Goal: Check status: Check status

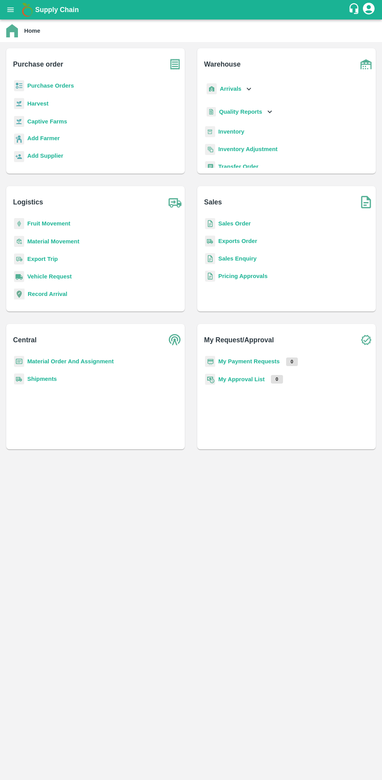
click at [255, 362] on b "My Payment Requests" at bounding box center [249, 361] width 62 height 6
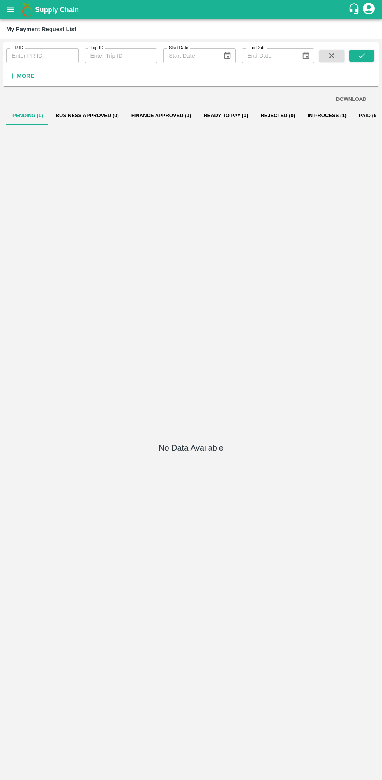
click at [304, 116] on button "In Process (1)" at bounding box center [326, 115] width 51 height 19
